Goal: Task Accomplishment & Management: Manage account settings

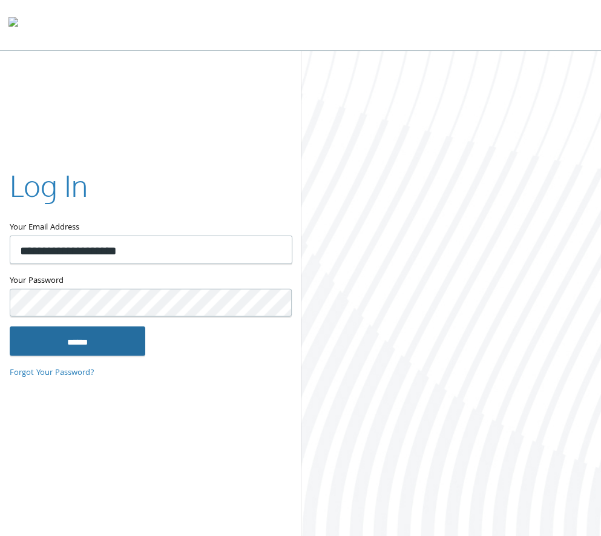
type input "**********"
click at [113, 350] on input "******" at bounding box center [78, 340] width 136 height 29
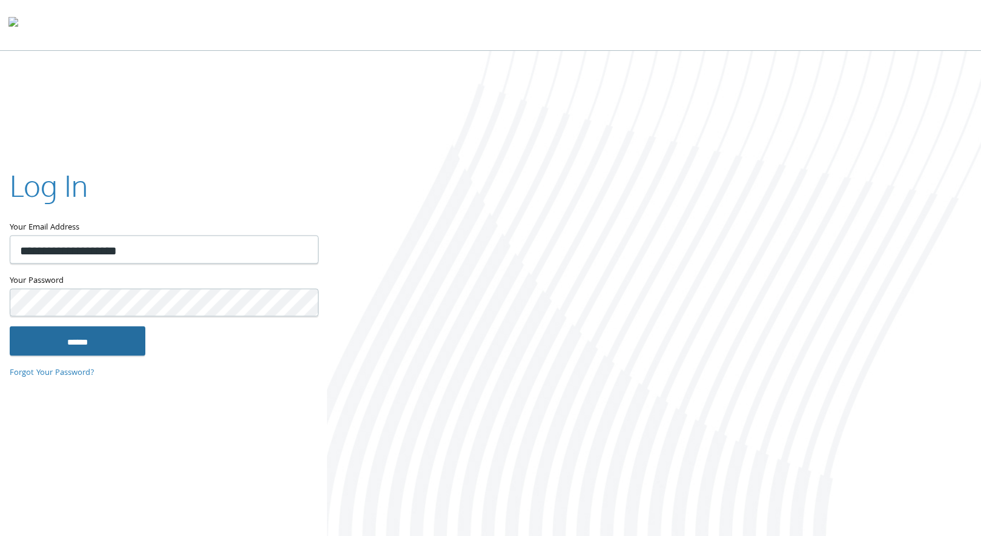
type input "**********"
click at [102, 346] on input "******" at bounding box center [78, 340] width 136 height 29
